Goal: Navigation & Orientation: Go to known website

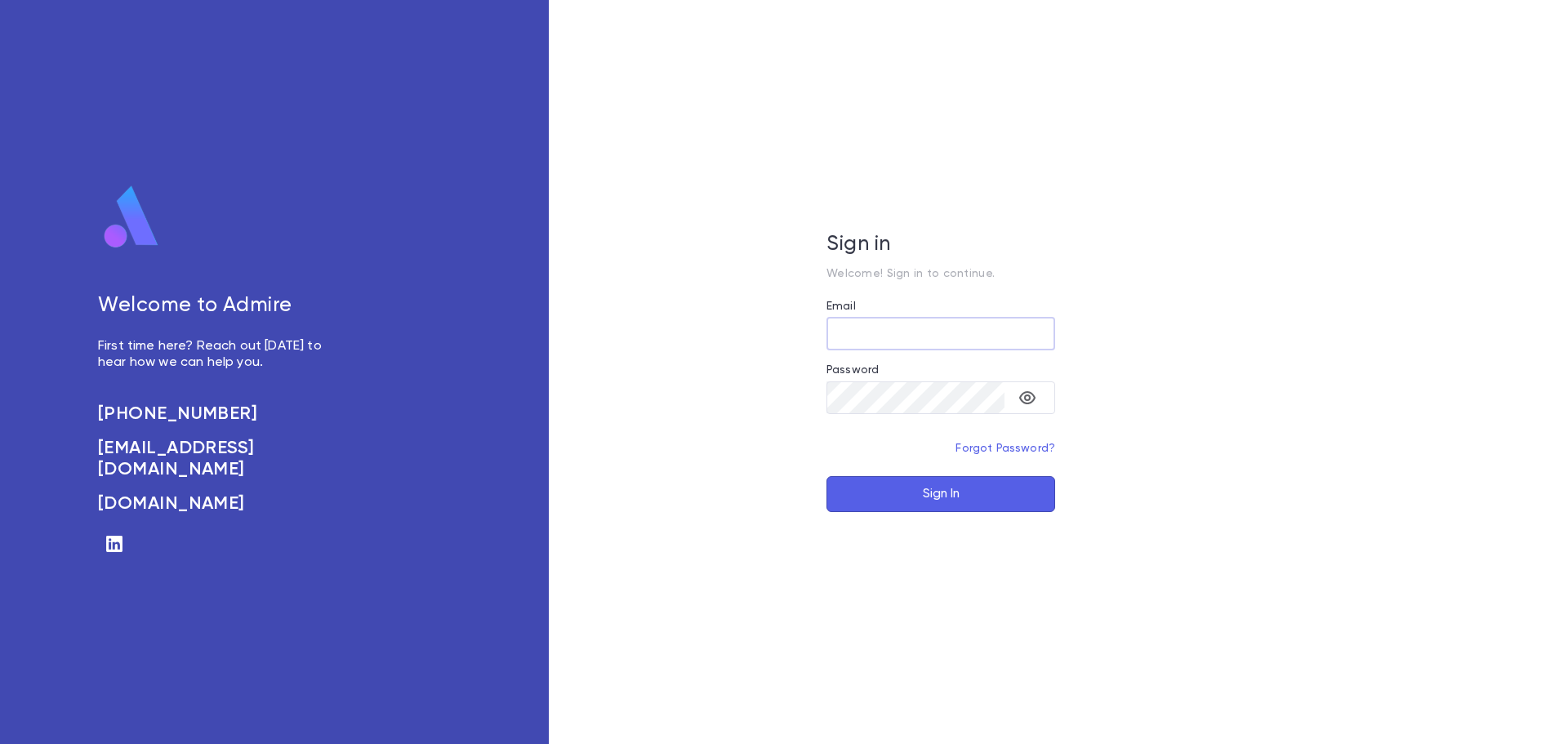
type input "**********"
click at [957, 494] on button "Sign In" at bounding box center [941, 494] width 228 height 36
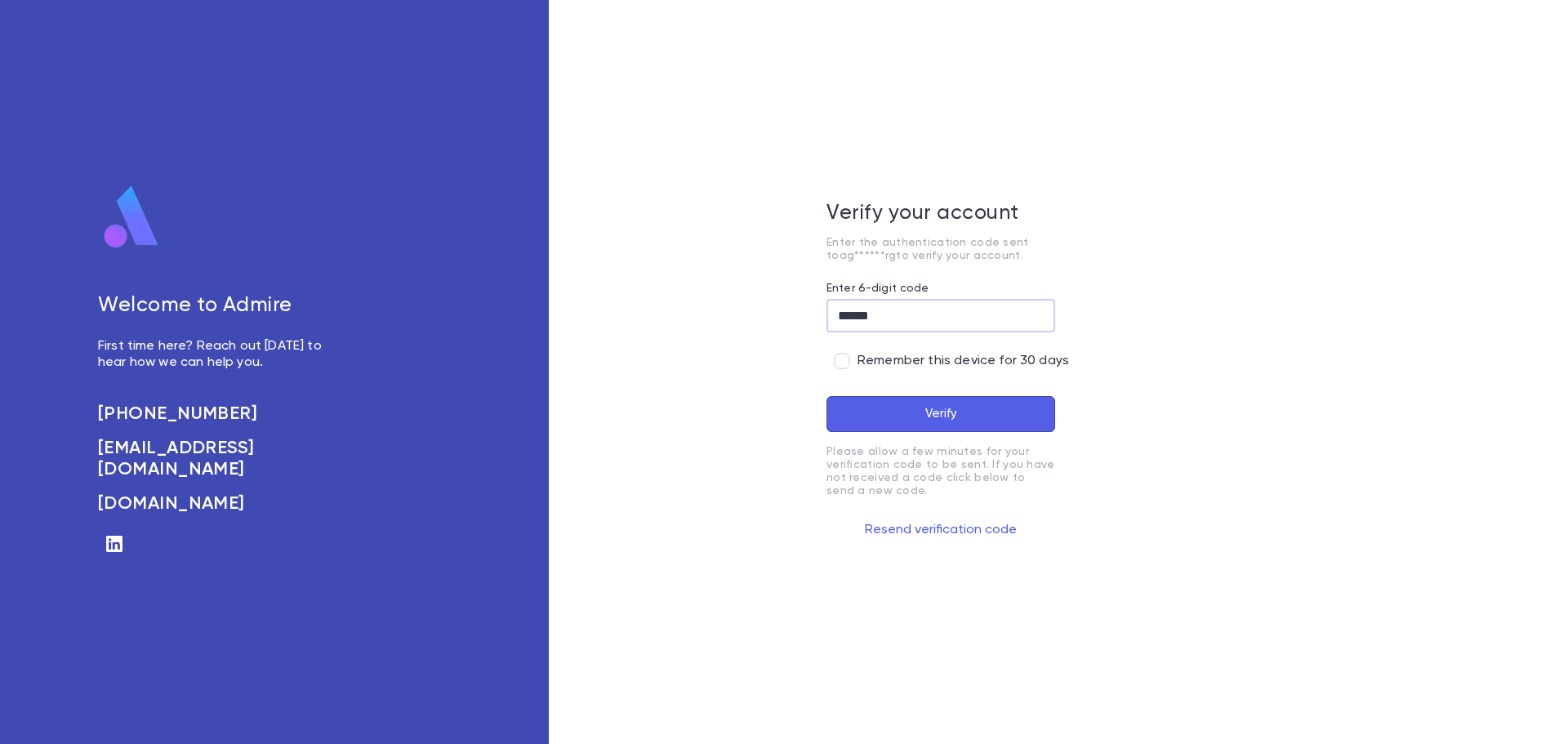
type input "******"
click at [887, 406] on button "Verify" at bounding box center [941, 414] width 228 height 36
